Goal: Task Accomplishment & Management: Manage account settings

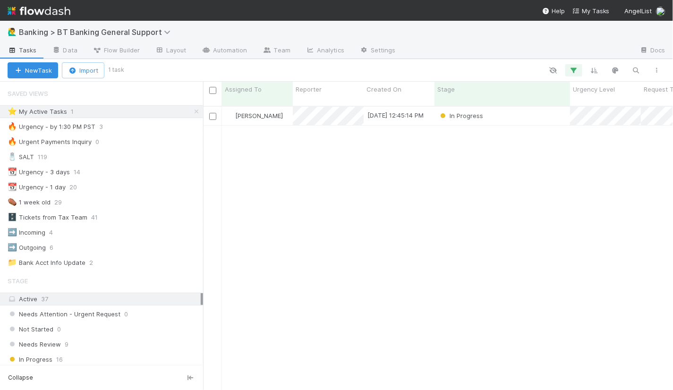
scroll to position [292, 470]
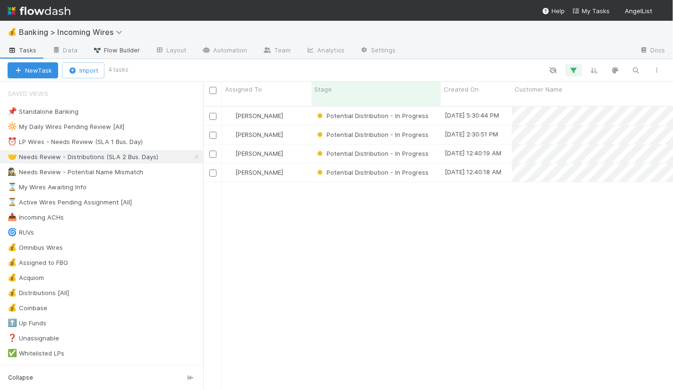
scroll to position [292, 469]
click at [63, 146] on div "⏰ LP Wires - Needs Review (SLA 1 Bus. Day)" at bounding box center [75, 142] width 135 height 12
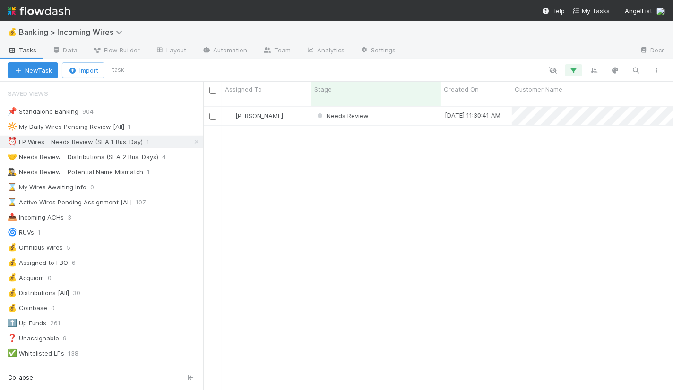
scroll to position [292, 469]
click at [301, 109] on div "[PERSON_NAME]" at bounding box center [266, 116] width 89 height 18
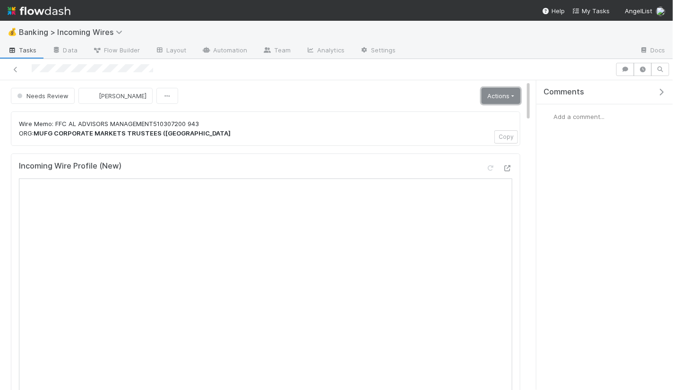
click at [512, 97] on link "Actions" at bounding box center [500, 96] width 39 height 16
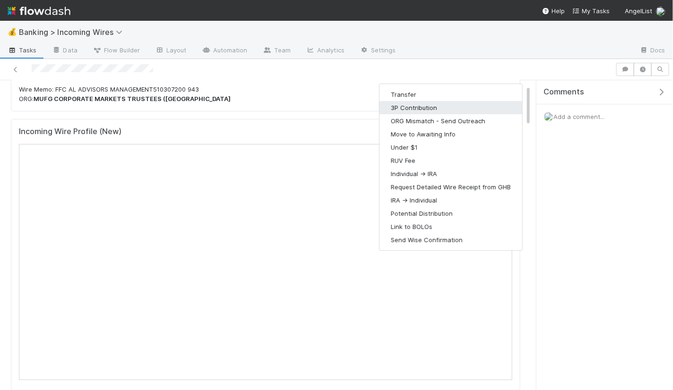
scroll to position [35, 0]
click at [482, 69] on div at bounding box center [307, 69] width 607 height 13
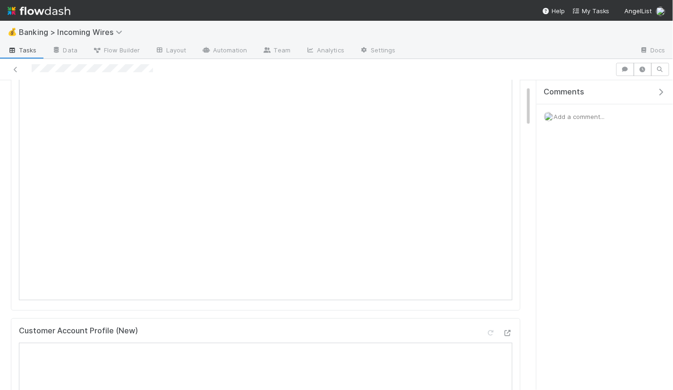
scroll to position [0, 0]
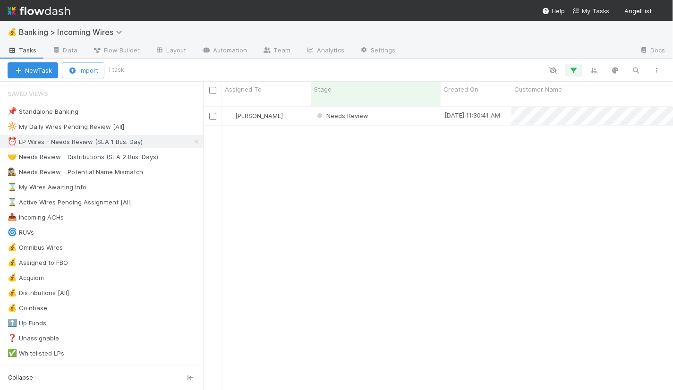
scroll to position [0, 0]
click at [125, 152] on div "🤝 Needs Review - Distributions (SLA 2 Bus. Days)" at bounding box center [83, 157] width 151 height 12
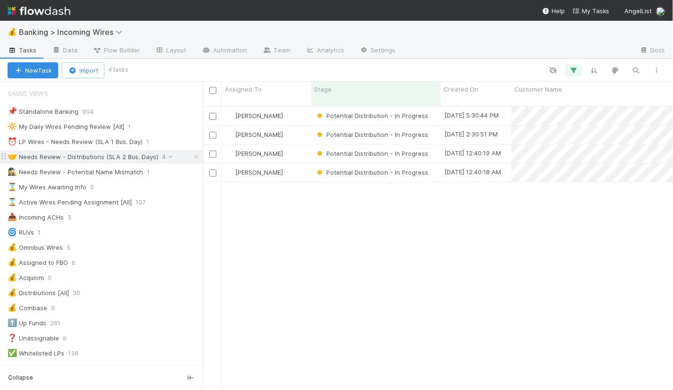
scroll to position [292, 470]
click at [96, 140] on div "⏰ LP Wires - Needs Review (SLA 1 Bus. Day)" at bounding box center [75, 142] width 135 height 12
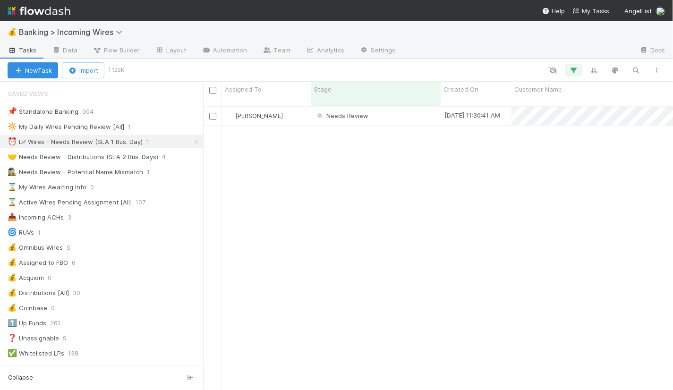
scroll to position [292, 470]
click at [82, 155] on div "🤝 Needs Review - Distributions (SLA 2 Bus. Days)" at bounding box center [83, 157] width 151 height 12
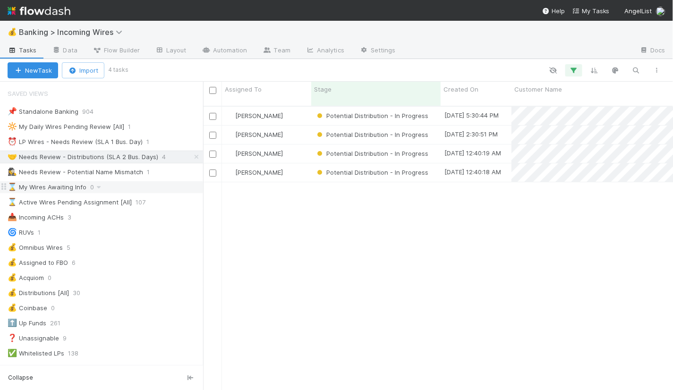
scroll to position [292, 470]
click at [199, 156] on icon at bounding box center [196, 157] width 9 height 6
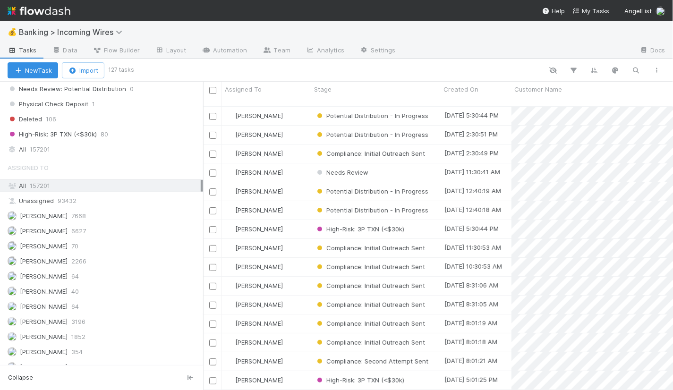
scroll to position [292, 470]
click at [119, 144] on div "All 157201" at bounding box center [104, 150] width 193 height 12
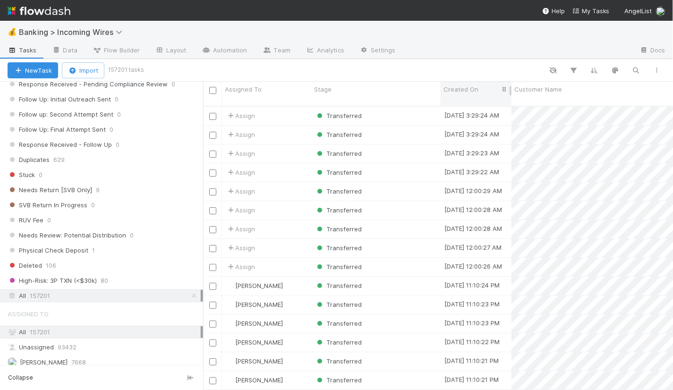
scroll to position [292, 470]
click at [638, 71] on icon "button" at bounding box center [635, 70] width 9 height 9
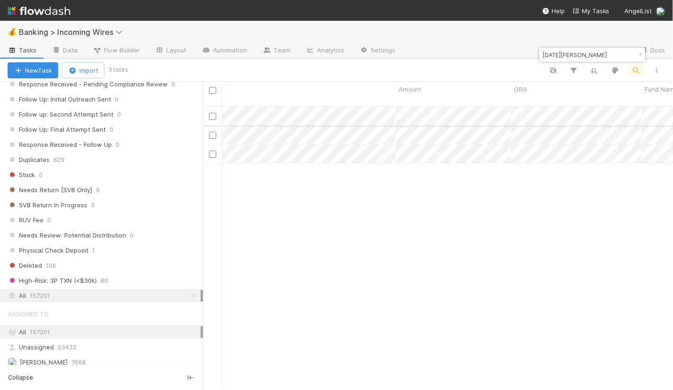
scroll to position [0, 362]
type input "cinco de mayo"
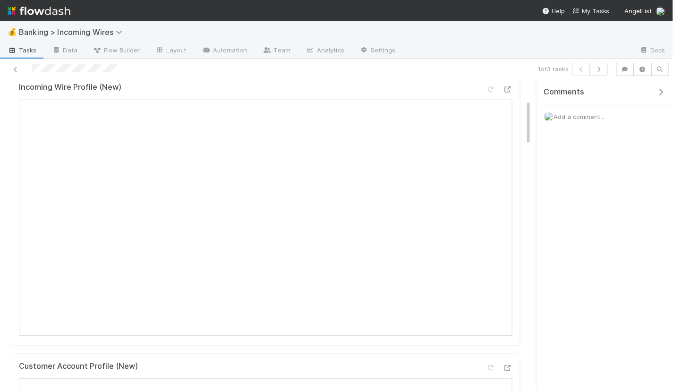
scroll to position [135, 0]
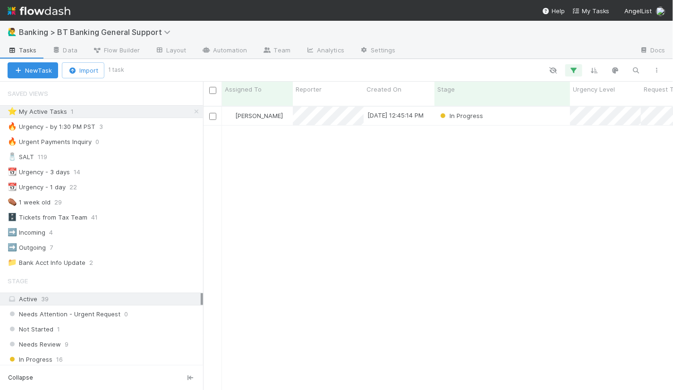
scroll to position [292, 470]
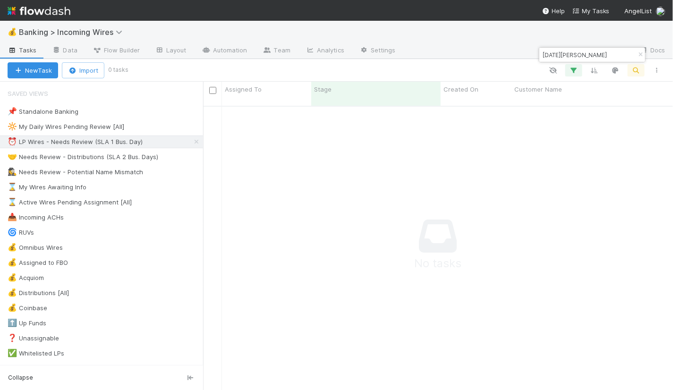
scroll to position [292, 470]
click at [641, 55] on icon "button" at bounding box center [640, 55] width 9 height 6
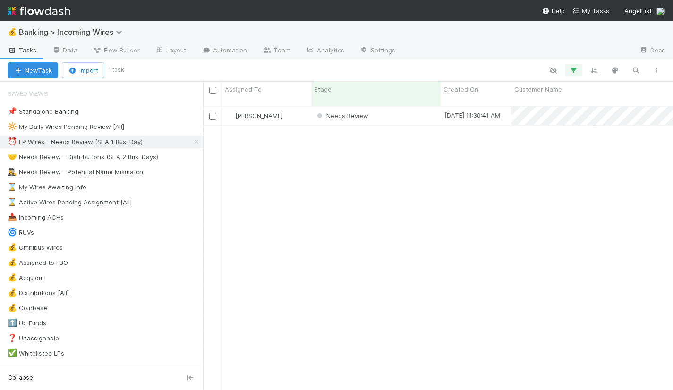
scroll to position [292, 470]
click at [110, 155] on div "🤝 Needs Review - Distributions (SLA 2 Bus. Days)" at bounding box center [83, 157] width 151 height 12
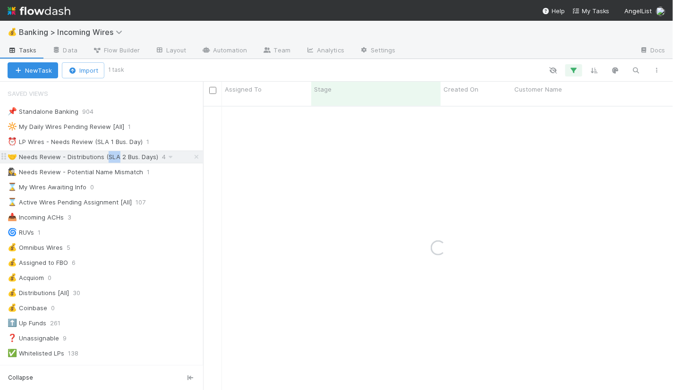
click at [110, 155] on div "🤝 Needs Review - Distributions (SLA 2 Bus. Days)" at bounding box center [83, 157] width 151 height 12
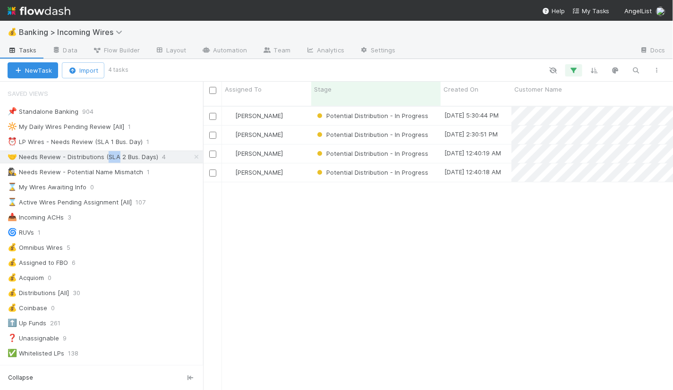
scroll to position [292, 470]
click at [102, 140] on div "⏰ LP Wires - Needs Review (SLA 1 Bus. Day)" at bounding box center [75, 142] width 135 height 12
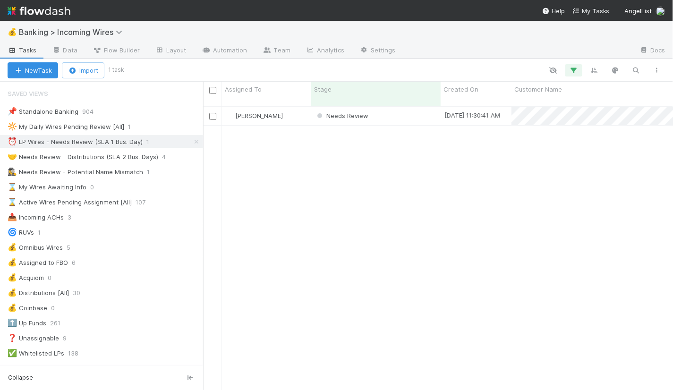
scroll to position [292, 470]
